Goal: Information Seeking & Learning: Learn about a topic

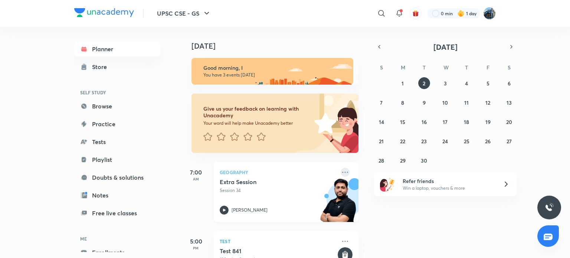
click at [341, 171] on icon at bounding box center [345, 172] width 9 height 9
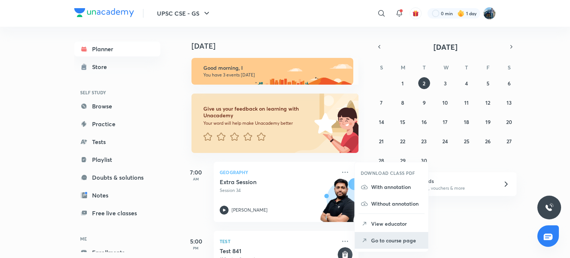
click at [377, 242] on p "Go to course page" at bounding box center [396, 240] width 51 height 8
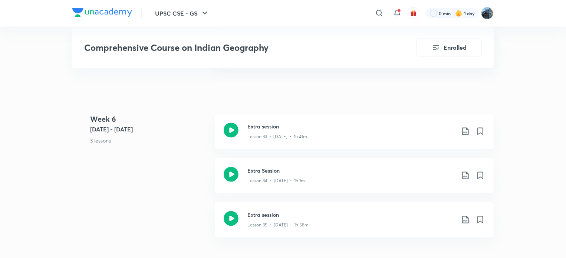
scroll to position [2020, 0]
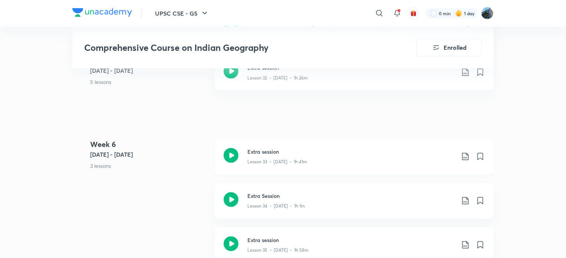
click at [417, 141] on div "Extra session Lesson 33 • [DATE] • 1h 41m" at bounding box center [354, 156] width 279 height 35
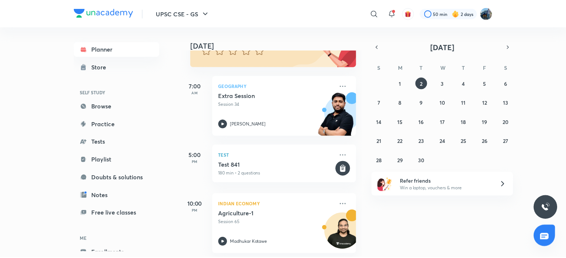
scroll to position [94, 0]
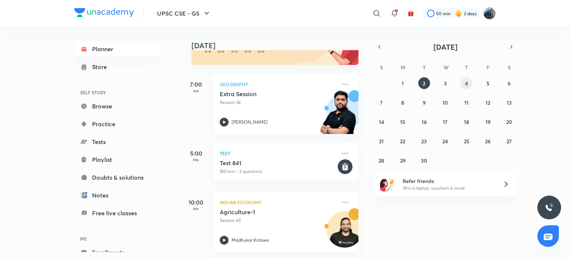
click at [465, 86] on abbr "4" at bounding box center [466, 83] width 3 height 7
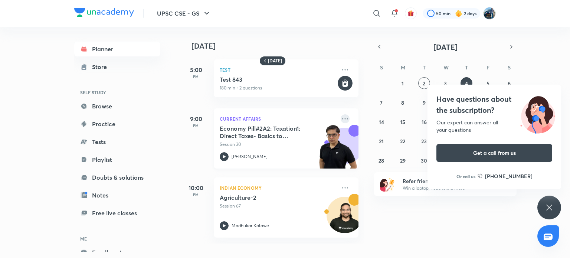
click at [341, 120] on icon at bounding box center [345, 118] width 9 height 9
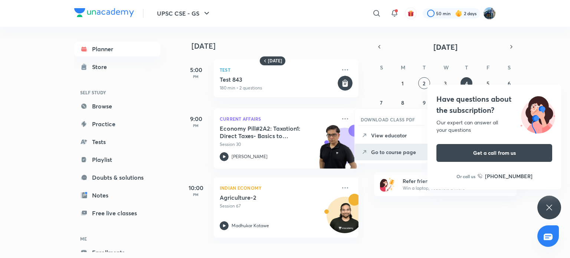
click at [380, 148] on p "Go to course page" at bounding box center [396, 152] width 51 height 8
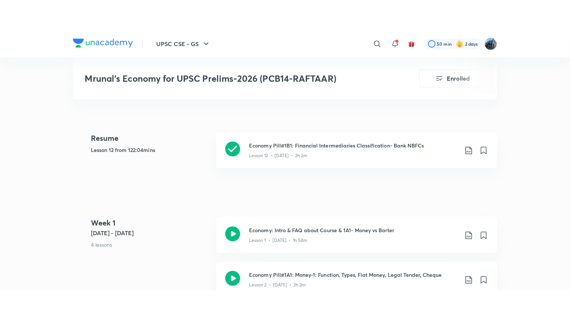
scroll to position [291, 0]
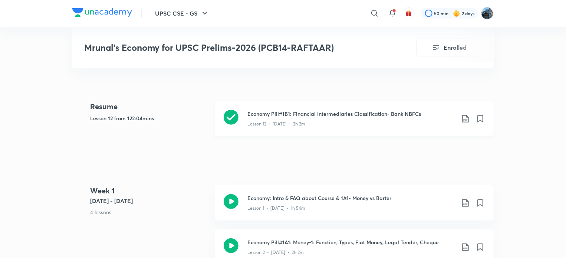
click at [421, 111] on div "Economy Pill#1B1: Financial Intermediaries Classification- Bank NBFCs Lesson 12…" at bounding box center [354, 118] width 279 height 35
